Goal: Navigation & Orientation: Find specific page/section

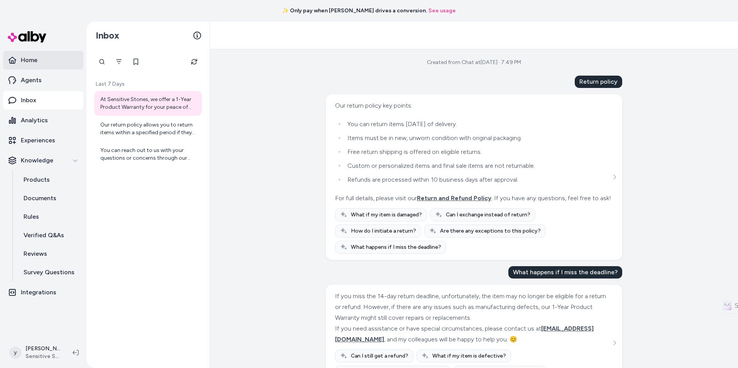
click at [51, 68] on link "Home" at bounding box center [43, 60] width 80 height 19
click at [55, 60] on link "Home" at bounding box center [43, 60] width 80 height 19
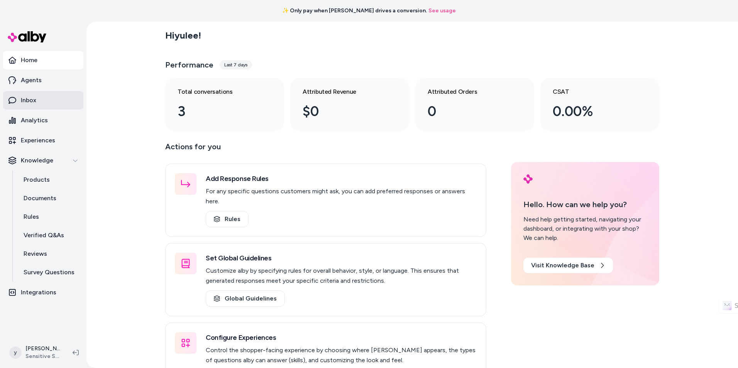
click at [60, 102] on link "Inbox" at bounding box center [43, 100] width 80 height 19
